Goal: Transaction & Acquisition: Purchase product/service

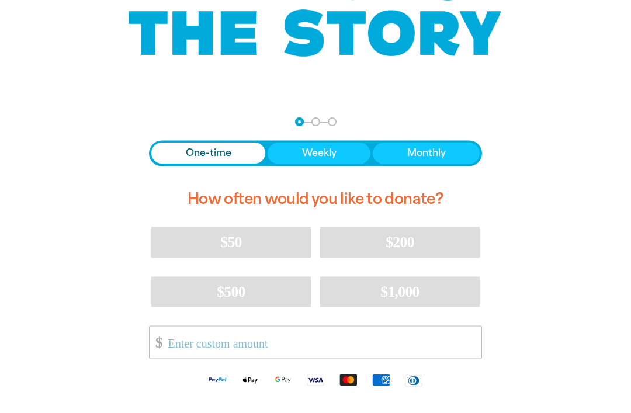
click at [240, 240] on span "$50" at bounding box center [230, 242] width 21 height 17
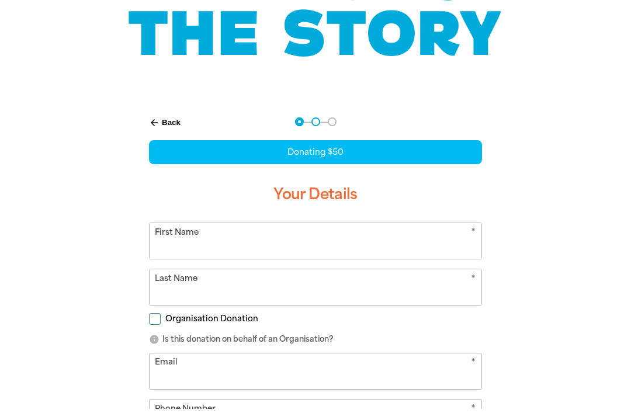
scroll to position [151, 0]
click at [173, 242] on input "First Name" at bounding box center [316, 241] width 332 height 36
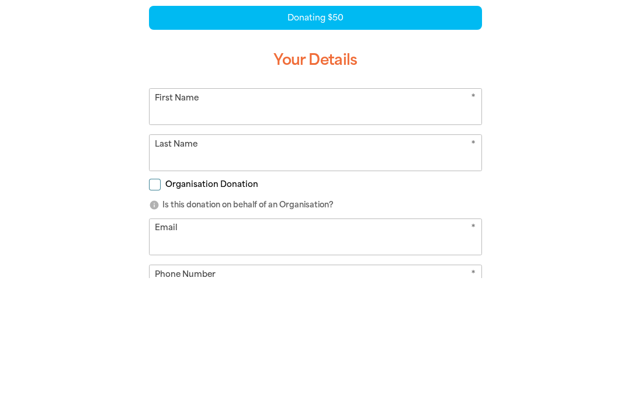
scroll to position [286, 0]
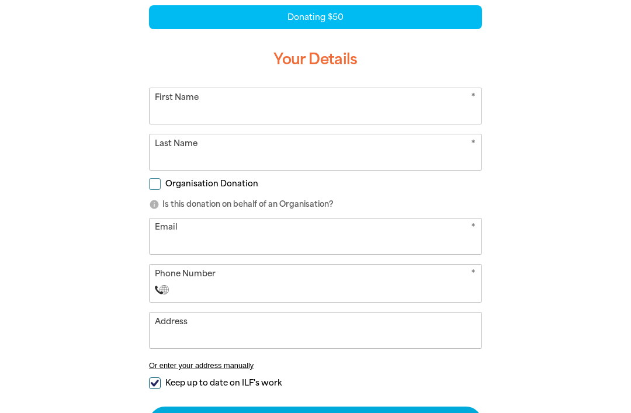
type input "[PERSON_NAME]"
type input "Vozoff"
type input "[EMAIL_ADDRESS][DOMAIN_NAME]"
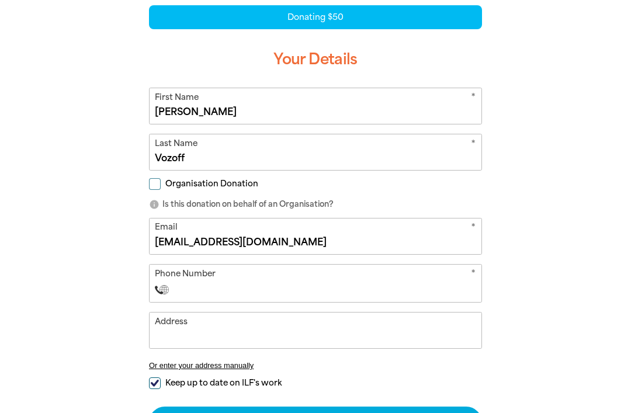
select select "AU"
type input "0404 439 531"
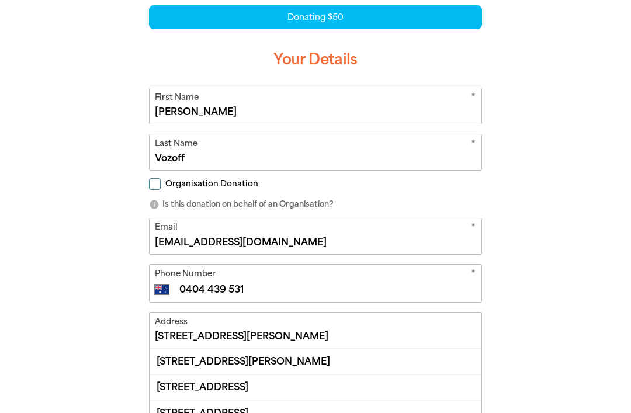
click at [247, 334] on input "[STREET_ADDRESS][PERSON_NAME]" at bounding box center [316, 331] width 332 height 36
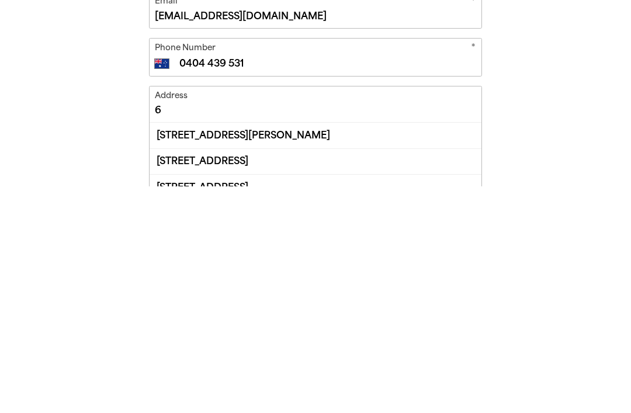
type input "6"
type input "1"
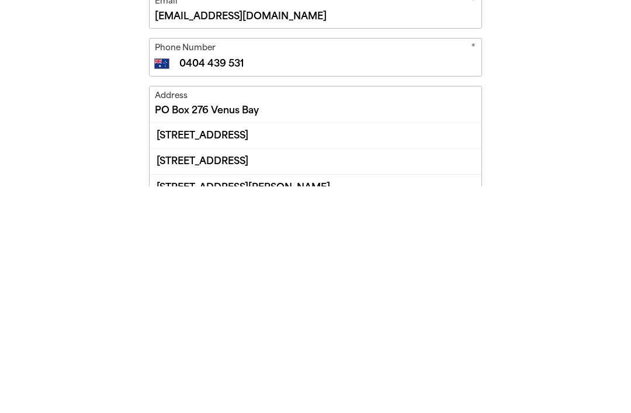
click at [256, 349] on div "[STREET_ADDRESS]" at bounding box center [316, 361] width 332 height 25
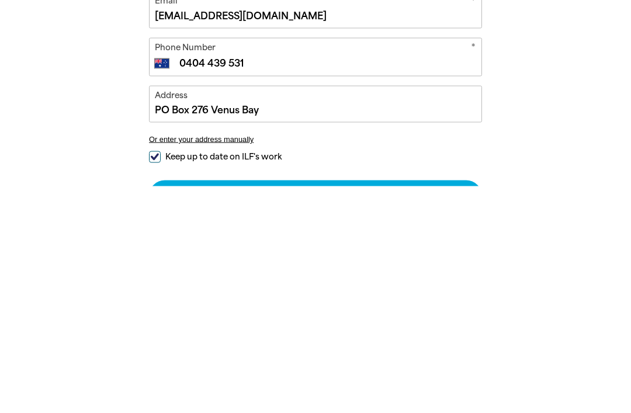
type input "[STREET_ADDRESS]"
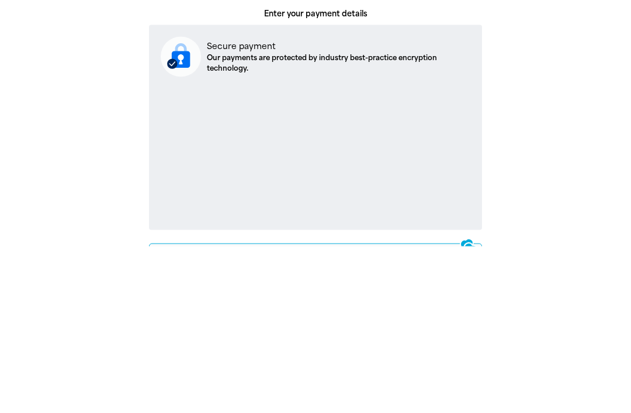
scroll to position [408, 0]
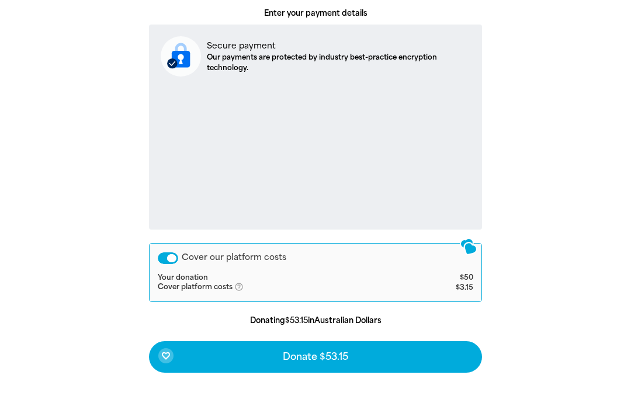
click at [317, 355] on span "Donate $53.15" at bounding box center [315, 356] width 65 height 9
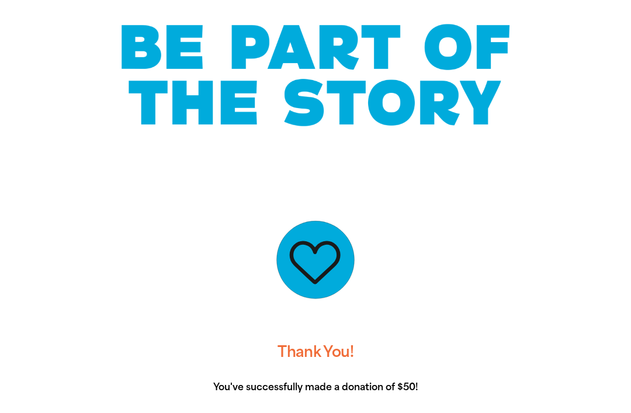
scroll to position [0, 0]
